Goal: Transaction & Acquisition: Purchase product/service

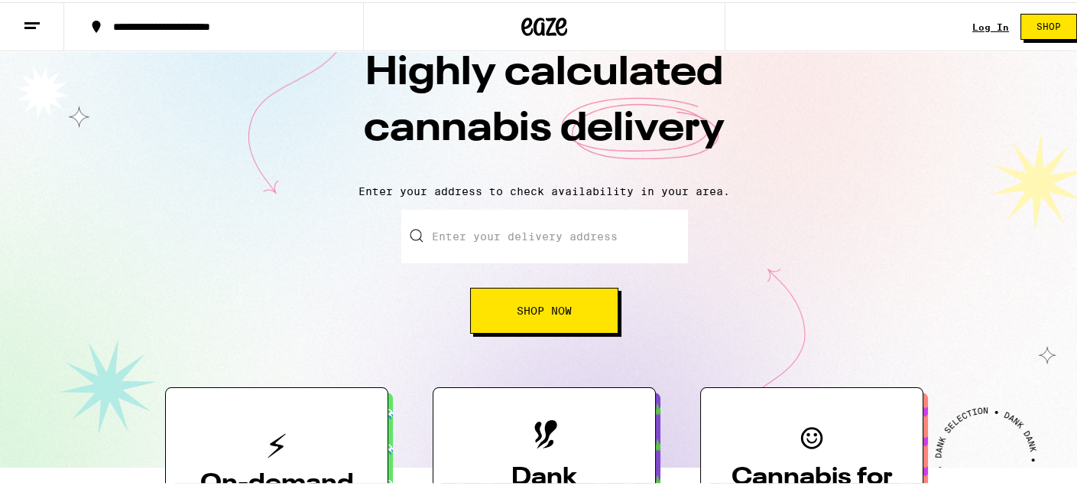
scroll to position [76, 0]
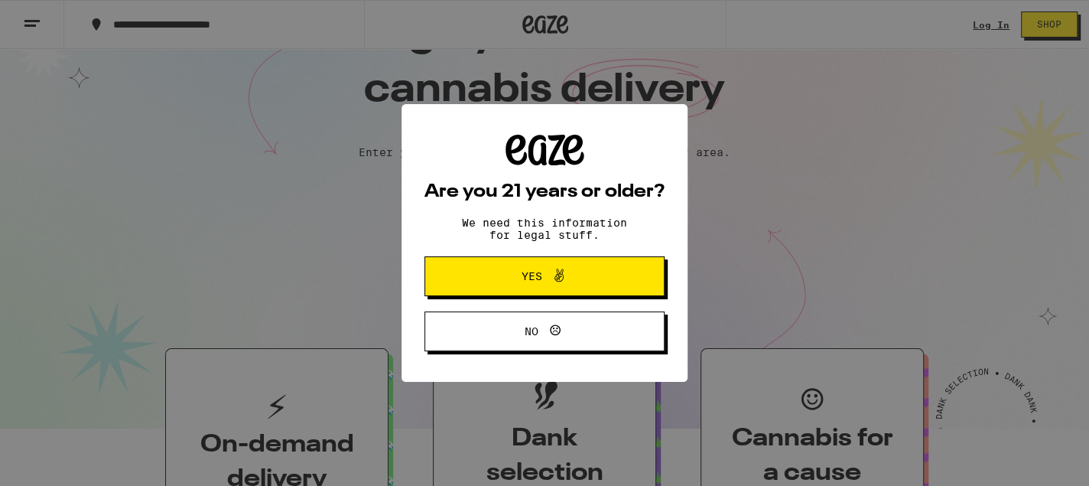
click at [544, 271] on span at bounding box center [555, 276] width 26 height 20
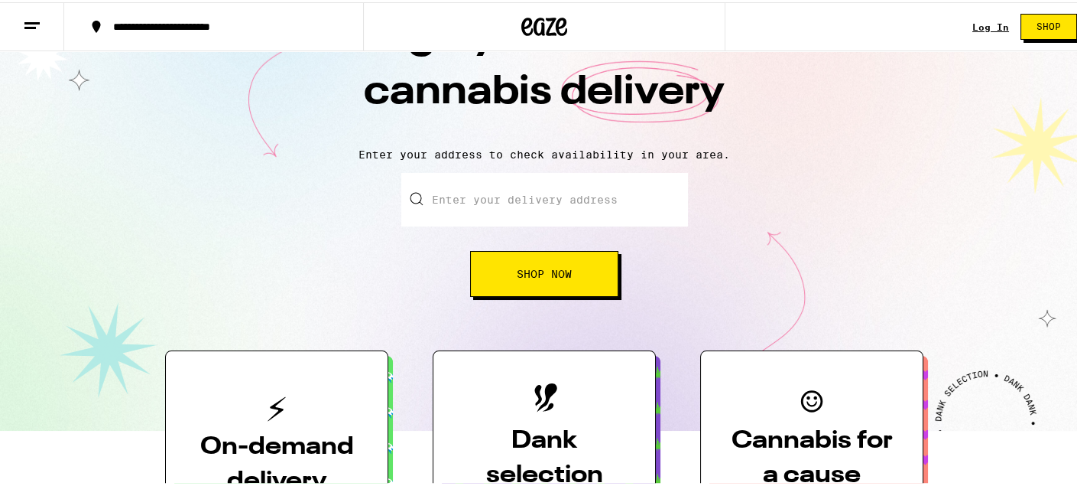
click at [545, 198] on input "Enter your delivery address" at bounding box center [544, 198] width 287 height 54
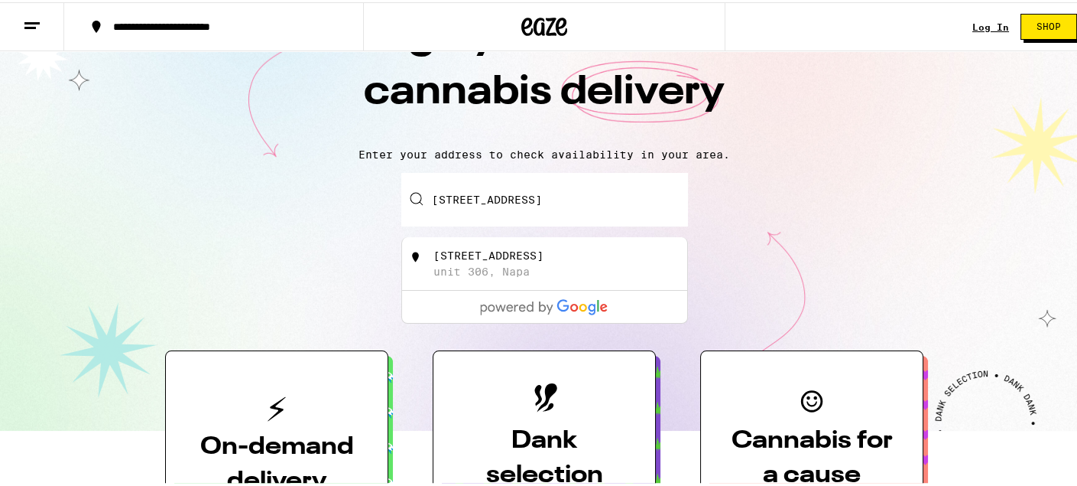
type input "[STREET_ADDRESS]"
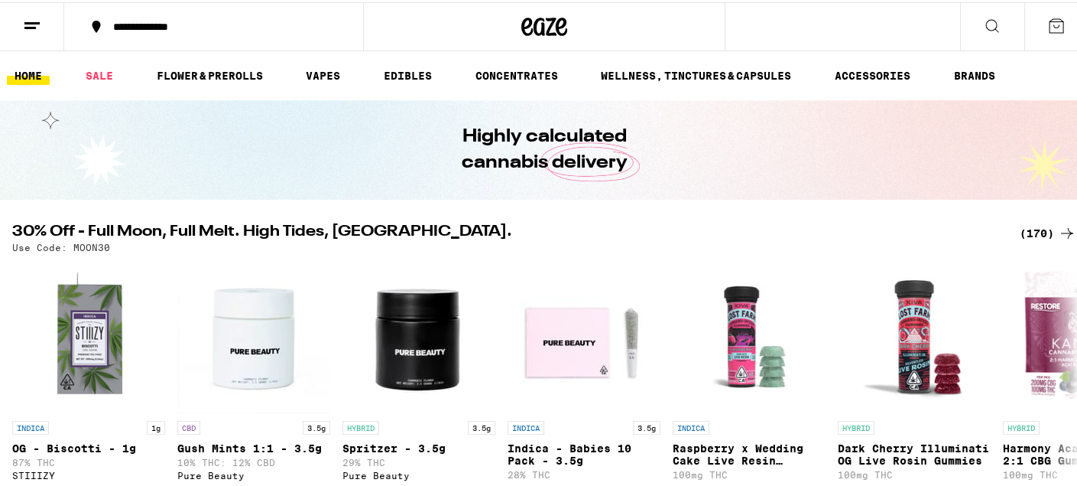
click at [29, 18] on icon at bounding box center [32, 24] width 18 height 18
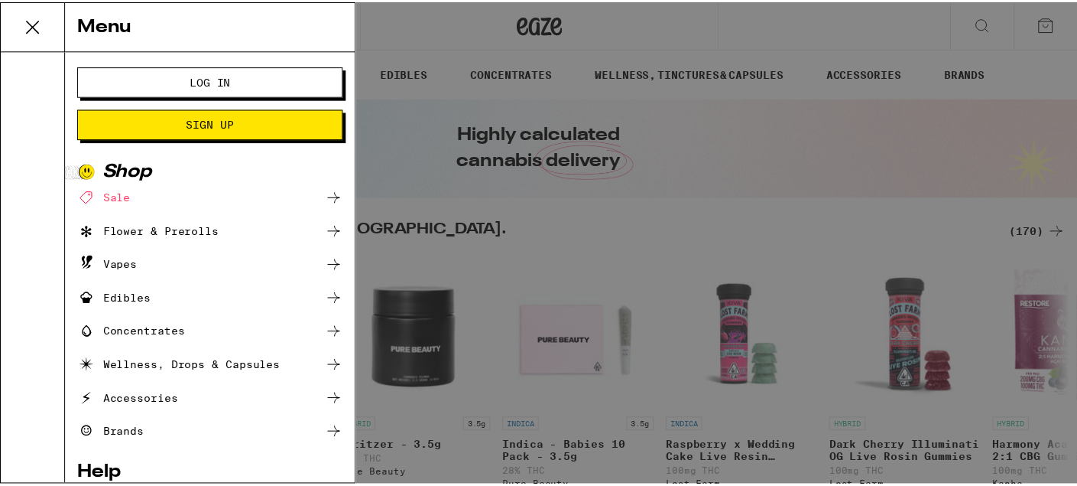
scroll to position [113, 0]
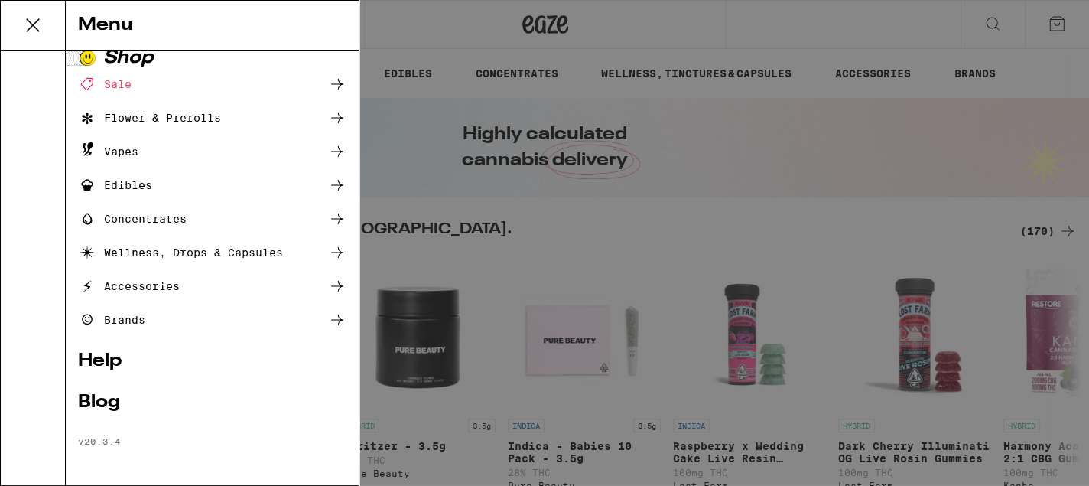
click at [447, 36] on div "Menu Log In Sign Up Shop Sale Flower & Prerolls Vapes Edibles Concentrates Well…" at bounding box center [544, 243] width 1089 height 486
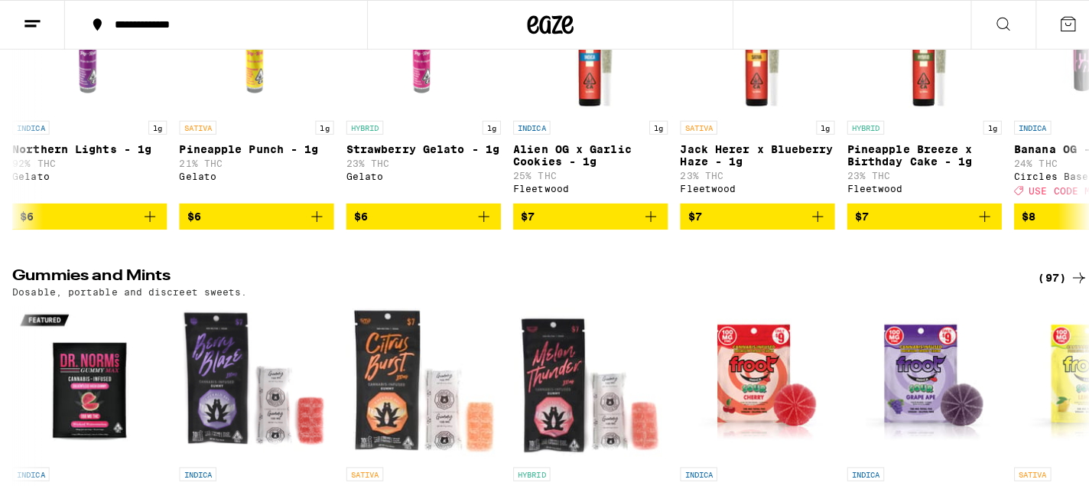
scroll to position [7057, 0]
